Goal: Task Accomplishment & Management: Manage account settings

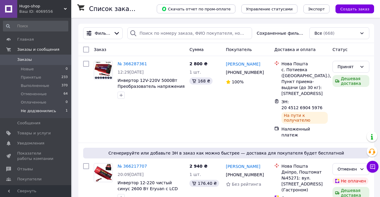
click at [55, 111] on li "Не додзвонились 1" at bounding box center [35, 112] width 71 height 11
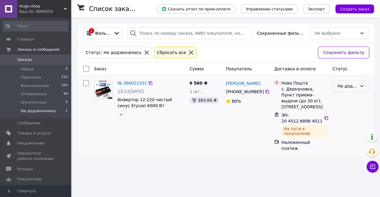
click at [351, 84] on div "Не додзвонились" at bounding box center [348, 86] width 20 height 7
click at [343, 102] on li "Принят" at bounding box center [351, 100] width 36 height 11
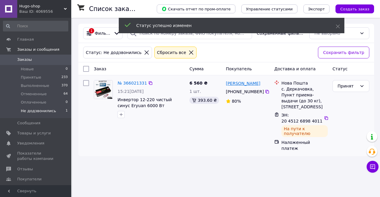
click at [249, 85] on link "[PERSON_NAME]" at bounding box center [243, 83] width 34 height 6
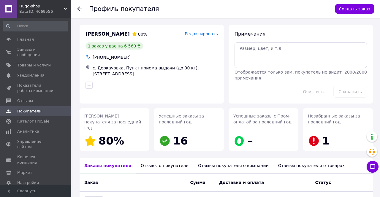
scroll to position [71, 0]
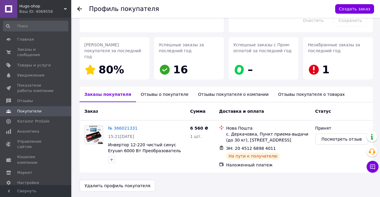
click at [164, 91] on div "Отзывы о покупателе" at bounding box center [164, 94] width 57 height 15
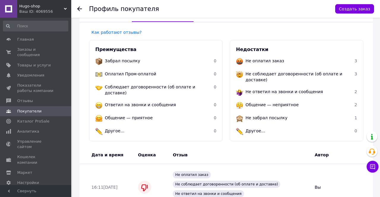
scroll to position [0, 0]
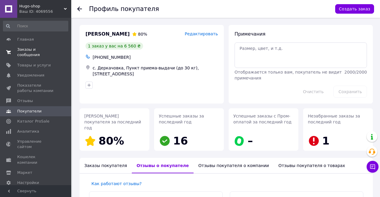
click at [31, 56] on span "Заказы и сообщения" at bounding box center [36, 52] width 38 height 11
